Goal: Navigation & Orientation: Find specific page/section

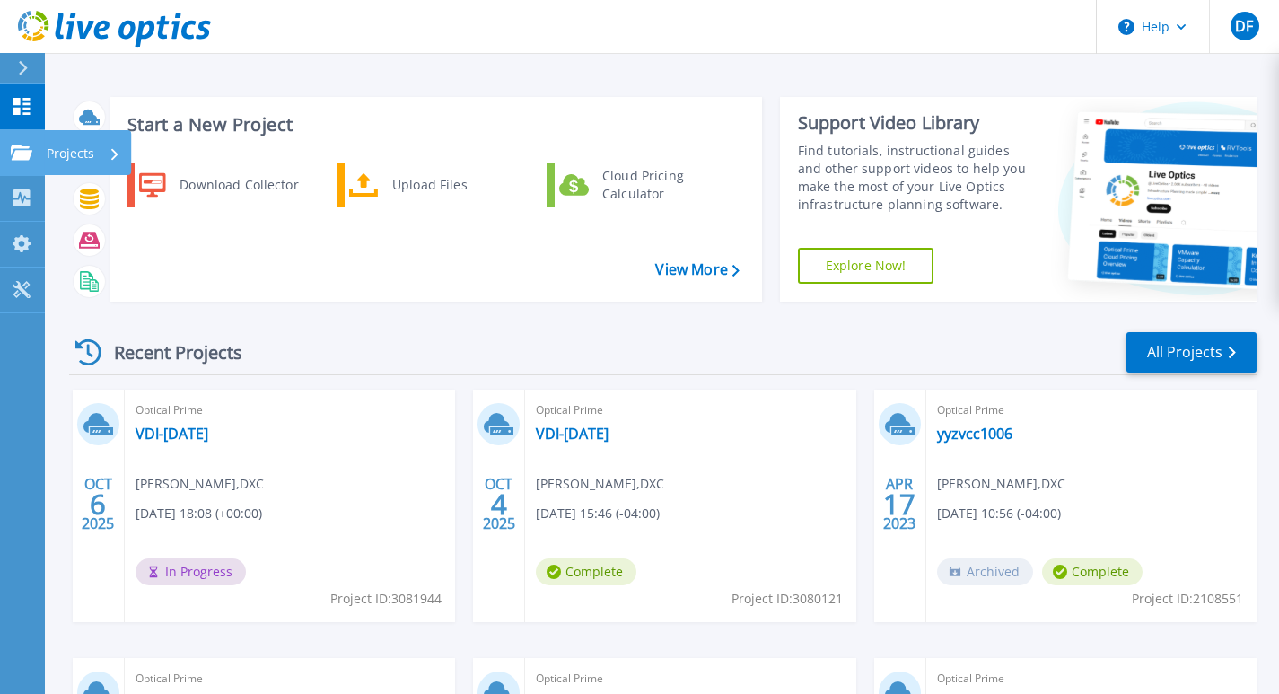
click at [7, 154] on link "Projects Projects" at bounding box center [22, 153] width 45 height 46
click at [311, 345] on div "Recent Projects All Projects" at bounding box center [662, 352] width 1187 height 45
click at [710, 261] on link "View More" at bounding box center [696, 269] width 83 height 17
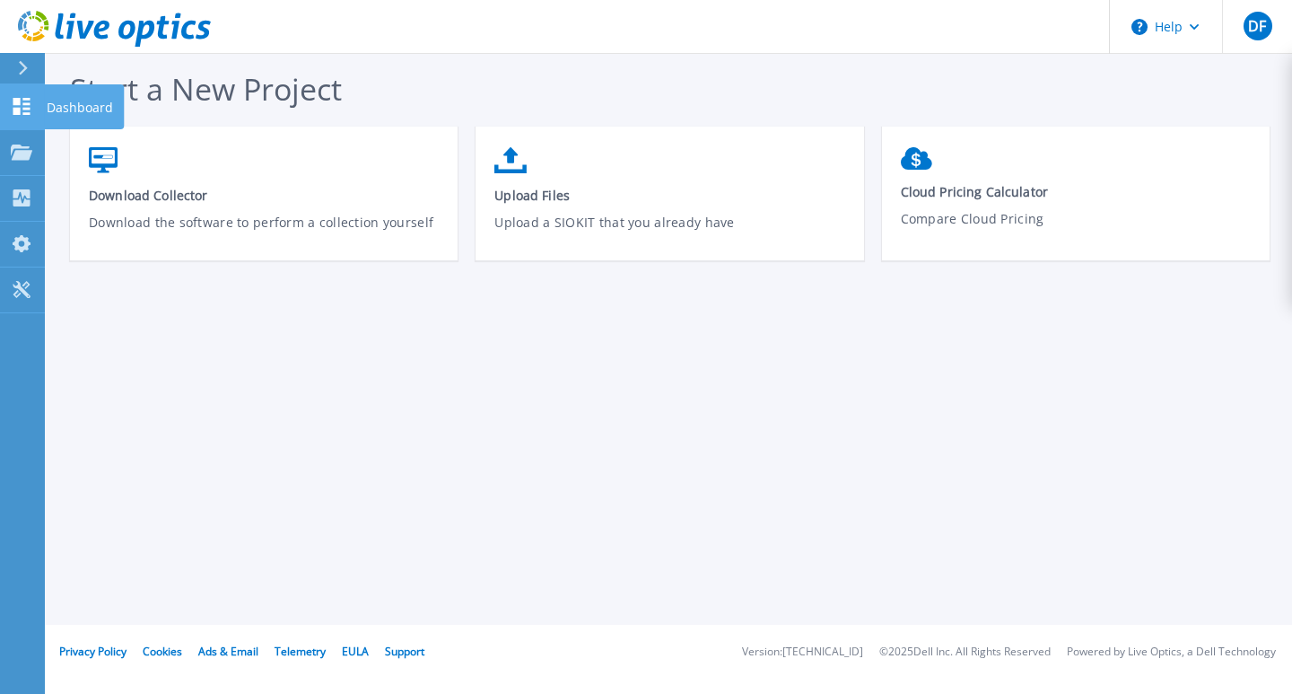
click at [18, 109] on icon at bounding box center [21, 106] width 17 height 17
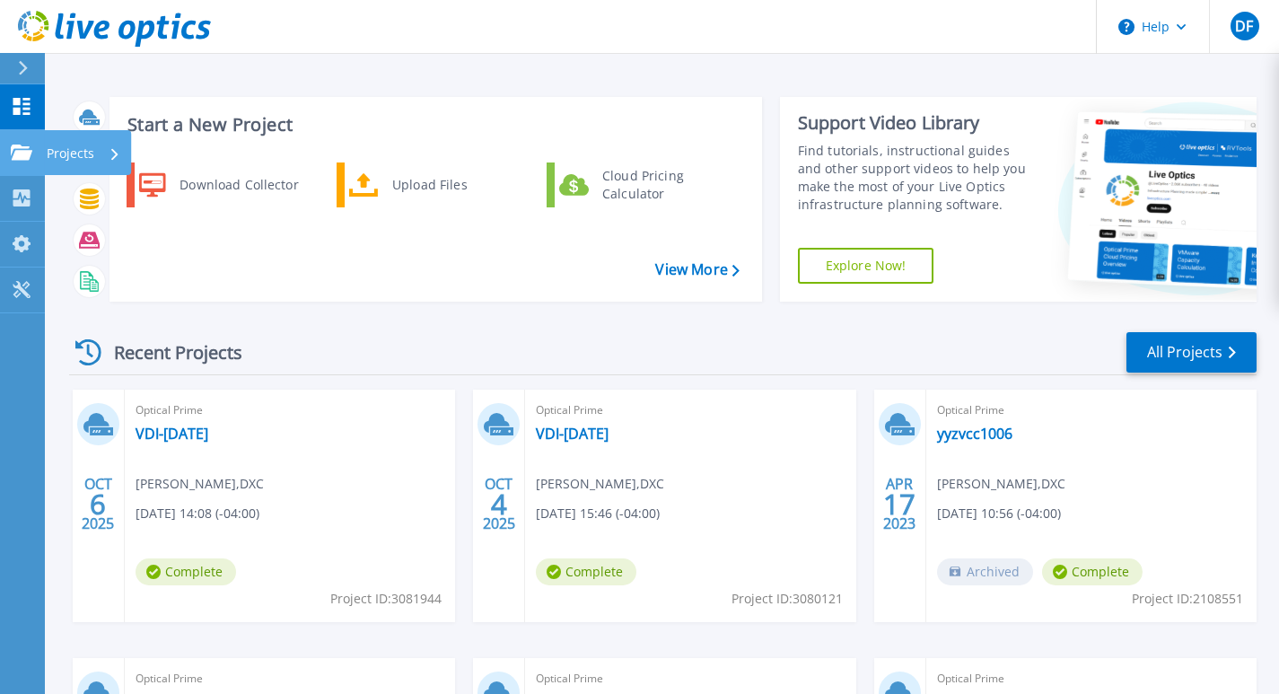
click at [33, 153] on div "Projects" at bounding box center [52, 152] width 83 height 16
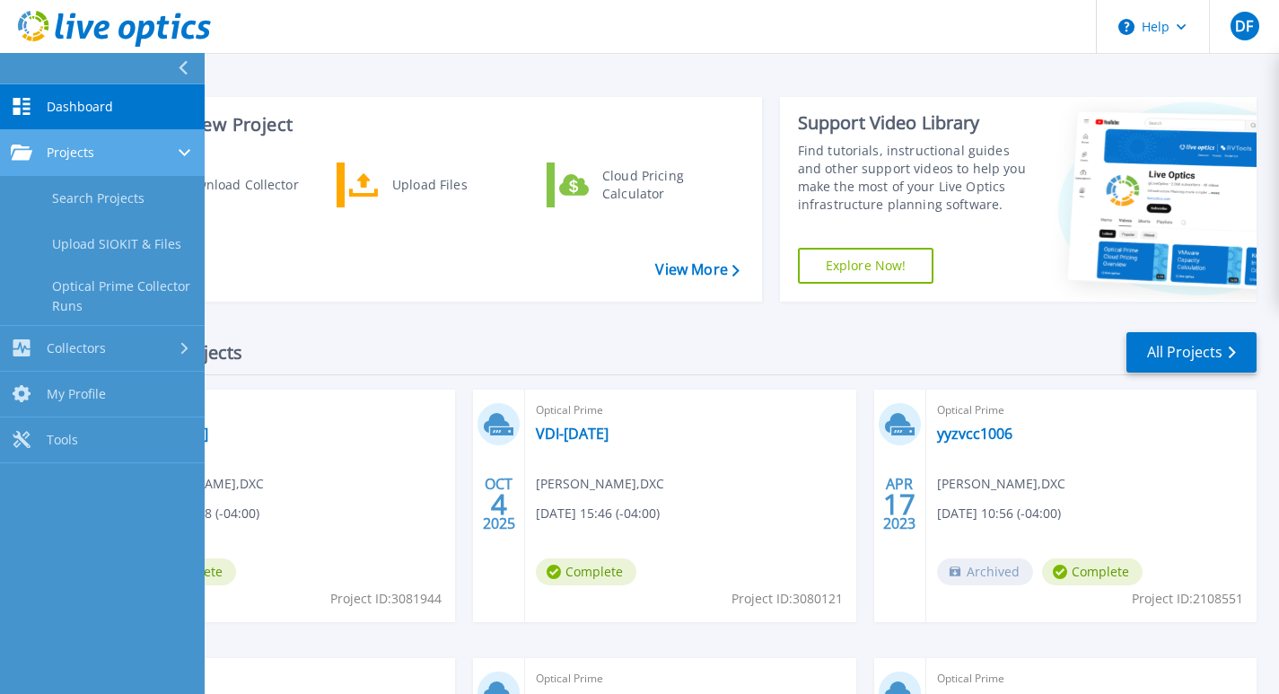
click at [108, 148] on div "Projects" at bounding box center [102, 152] width 183 height 16
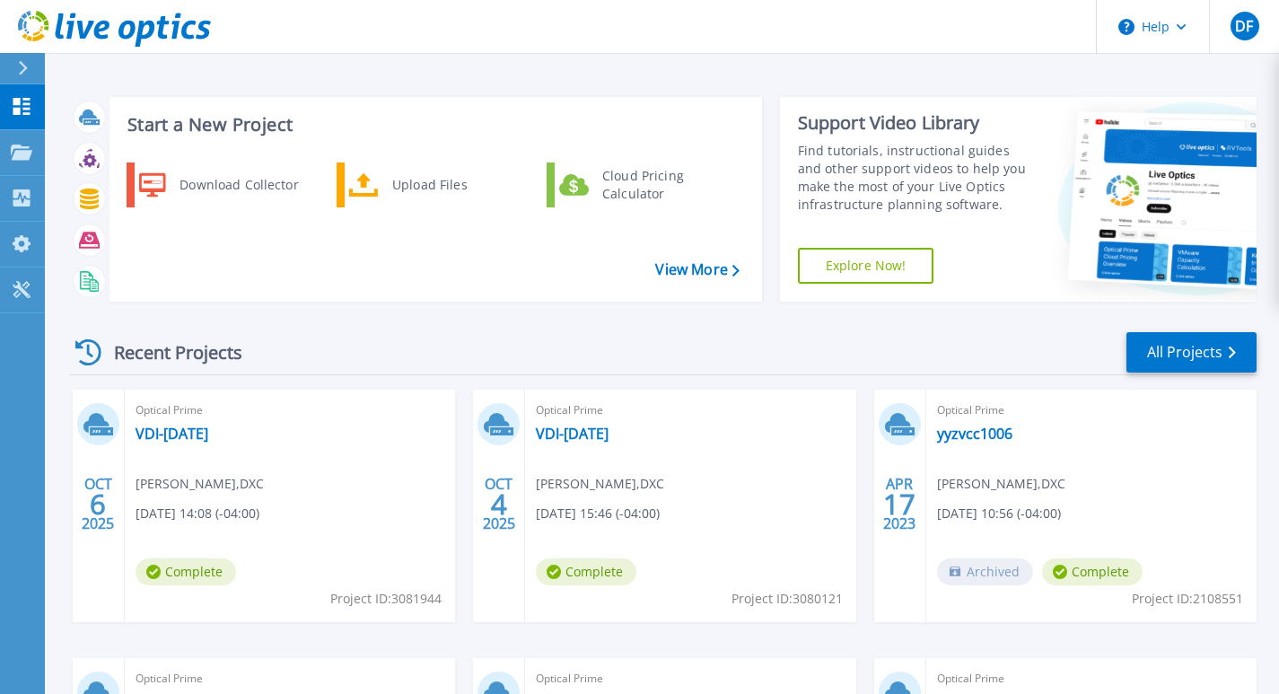
click at [297, 268] on div "Download Collector Upload Files Cloud Pricing Calculator" at bounding box center [433, 225] width 640 height 135
